Goal: Task Accomplishment & Management: Manage account settings

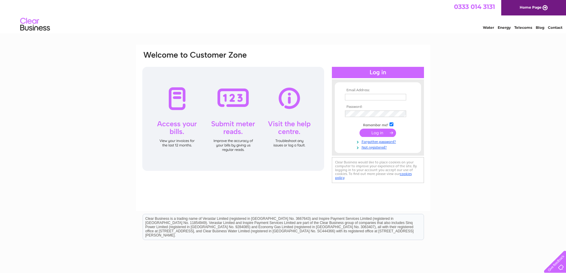
type input "[EMAIL_ADDRESS][DOMAIN_NAME]"
click at [373, 131] on input "submit" at bounding box center [377, 133] width 37 height 8
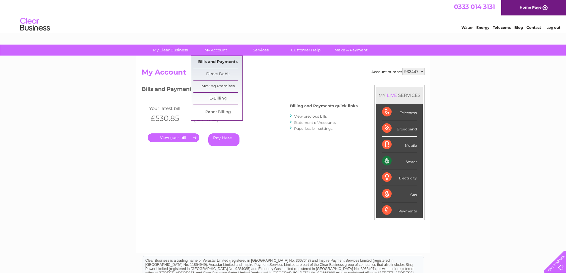
click at [218, 61] on link "Bills and Payments" at bounding box center [217, 62] width 49 height 12
click at [219, 60] on link "Bills and Payments" at bounding box center [217, 62] width 49 height 12
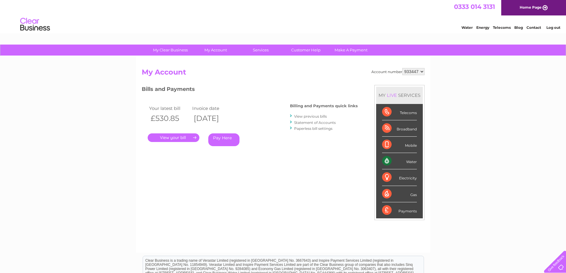
click at [552, 27] on link "Log out" at bounding box center [553, 27] width 14 height 4
